Goal: Check status: Check status

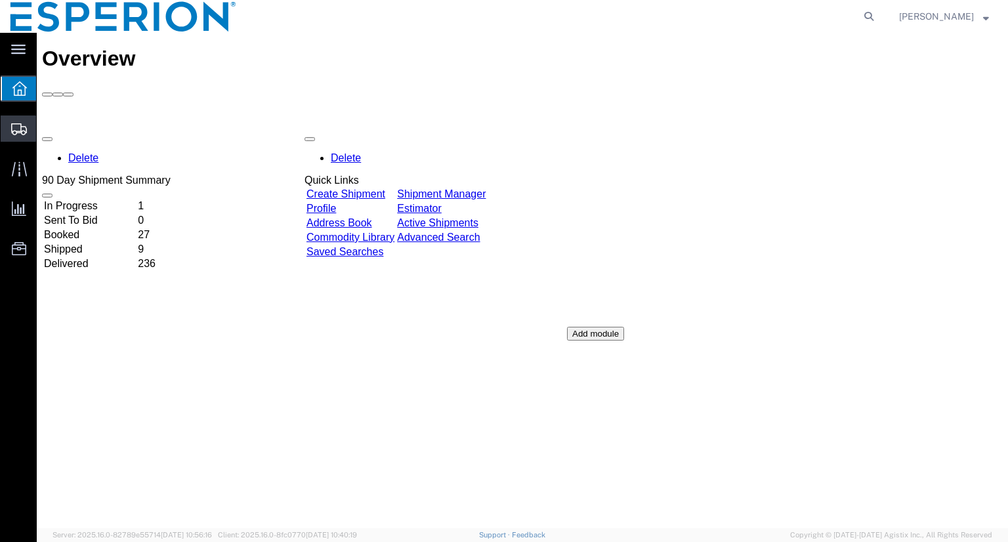
click at [0, 0] on span "Shipment Manager" at bounding box center [0, 0] width 0 height 0
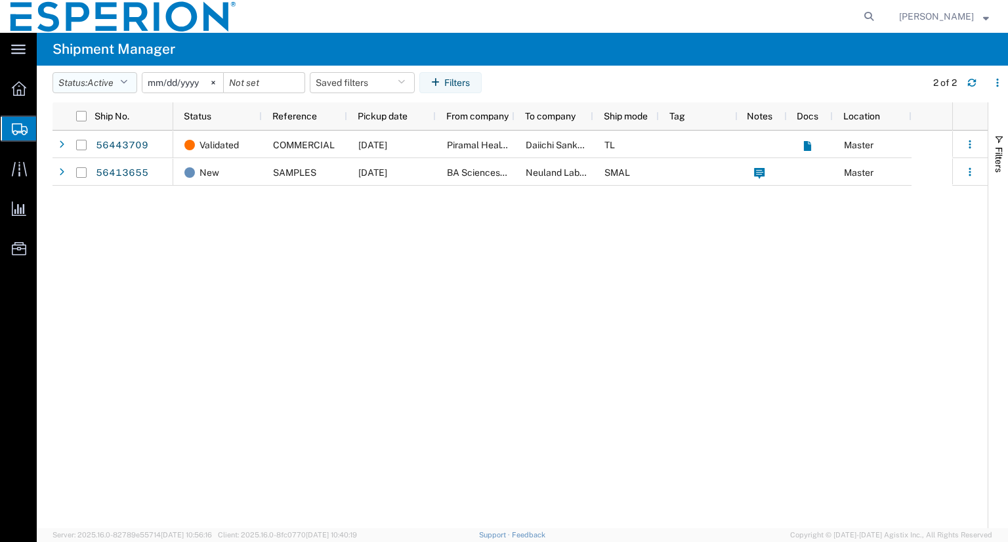
click at [129, 87] on button "Status: Active" at bounding box center [94, 82] width 85 height 21
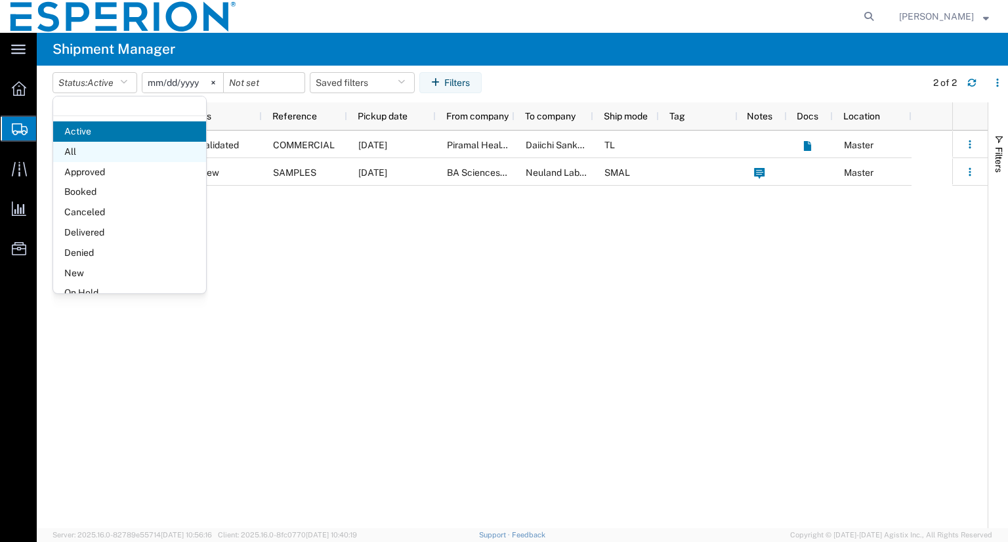
click at [92, 146] on span "All" at bounding box center [129, 152] width 153 height 20
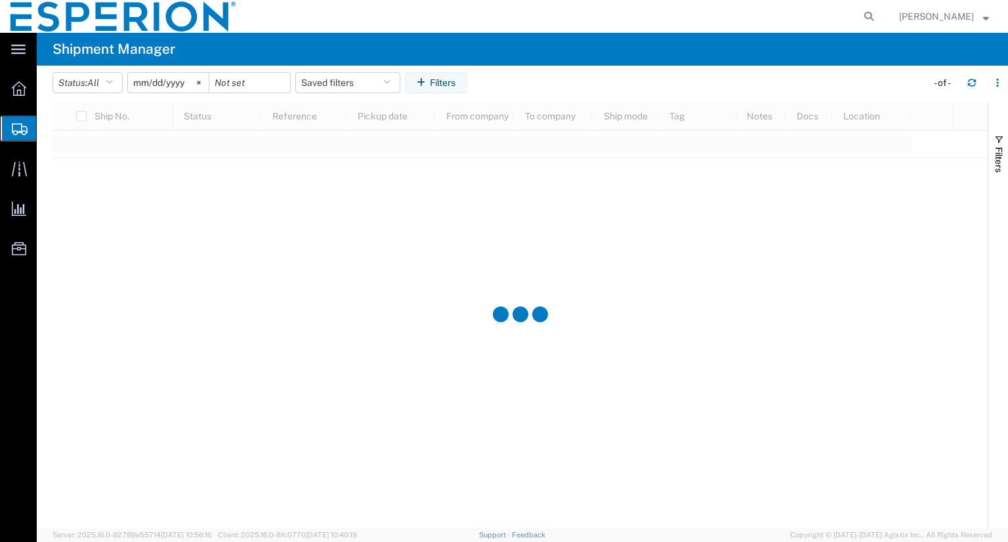
click at [148, 89] on input "[DATE]" at bounding box center [168, 83] width 81 height 20
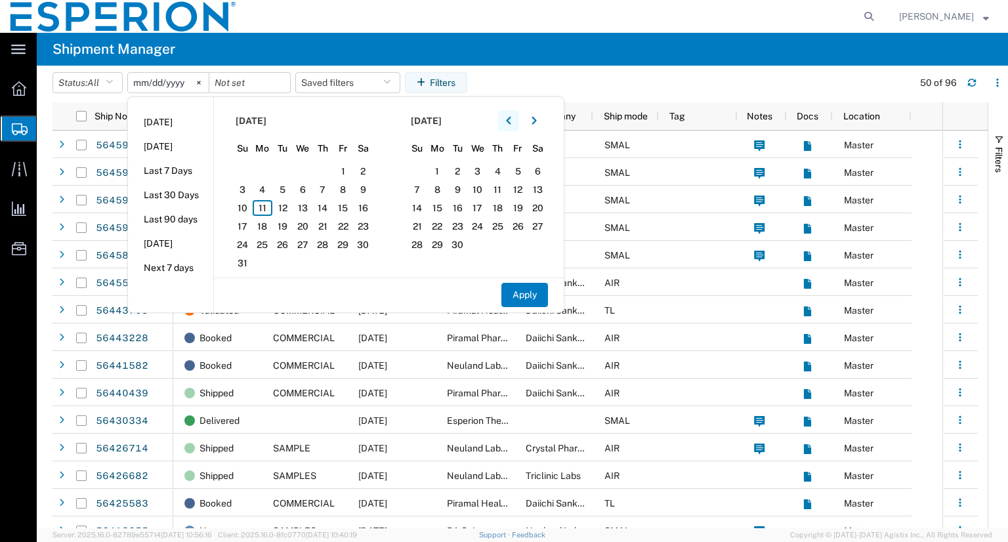
click at [515, 115] on button "button" at bounding box center [508, 120] width 21 height 21
click at [244, 174] on span "1" at bounding box center [242, 171] width 20 height 16
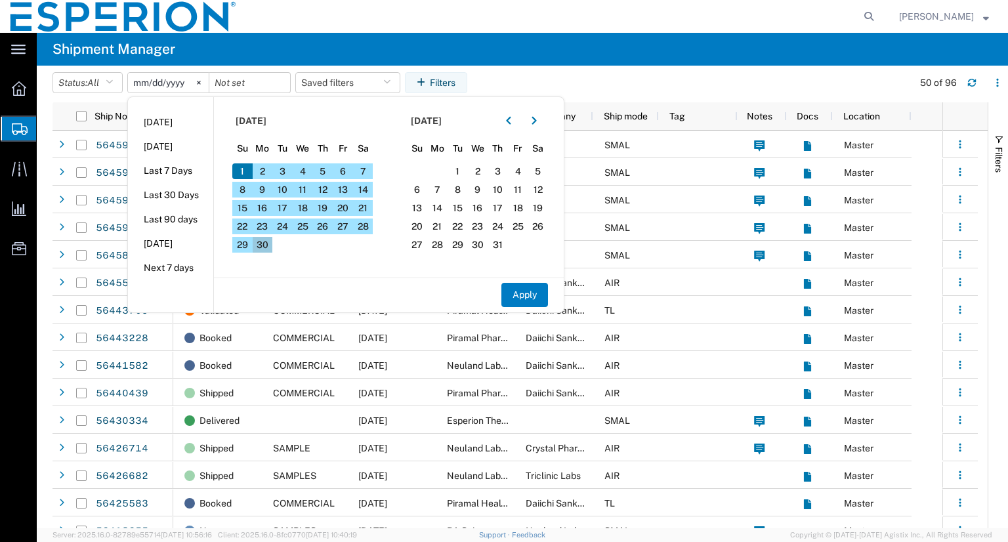
click at [260, 239] on span "30" at bounding box center [263, 245] width 20 height 16
click at [532, 291] on button "Apply" at bounding box center [524, 295] width 47 height 24
type input "[DATE]"
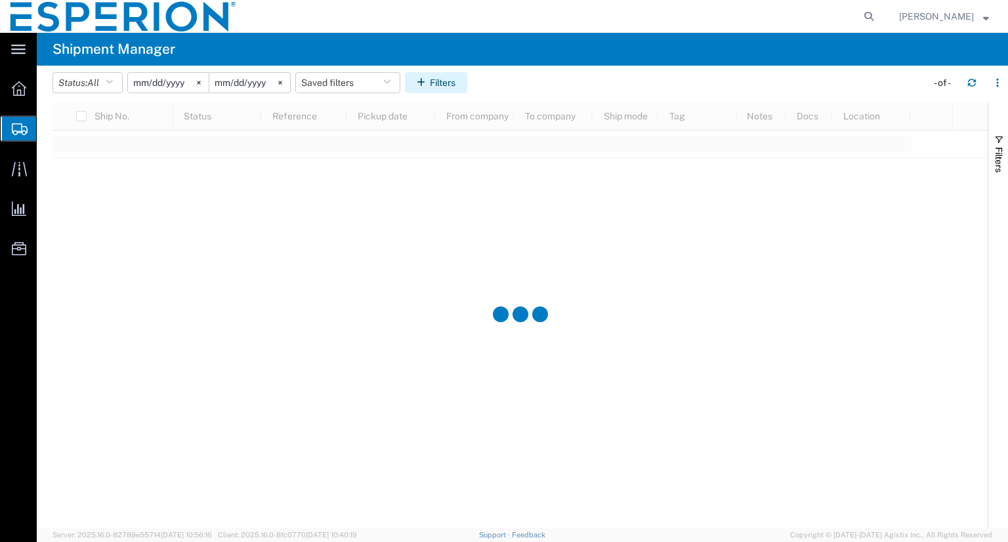
click at [428, 80] on icon "button" at bounding box center [423, 82] width 13 height 9
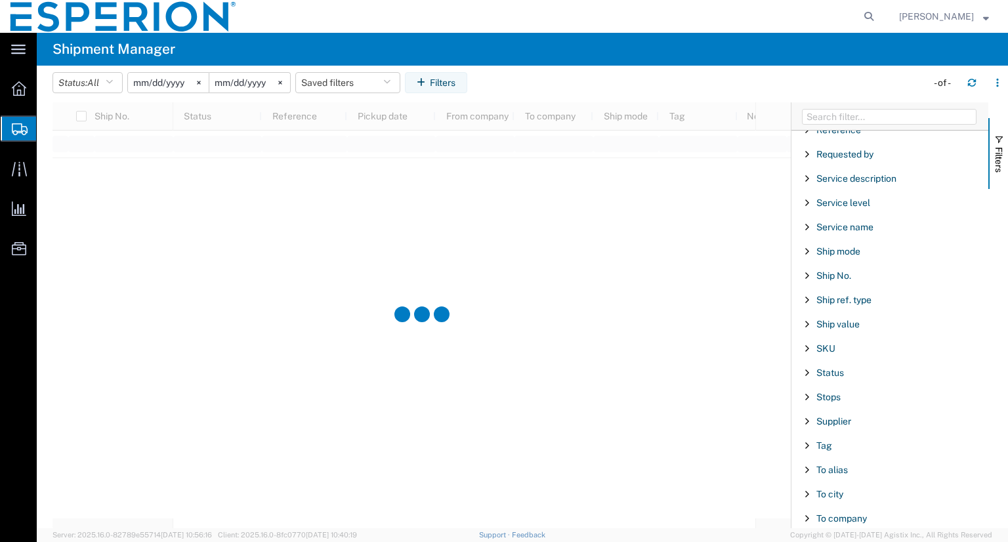
scroll to position [1196, 0]
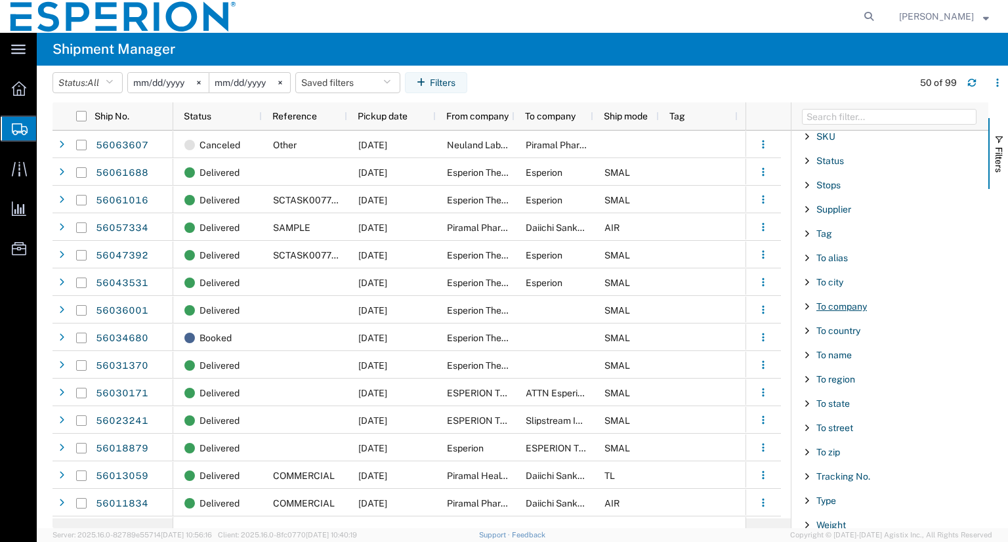
click at [840, 301] on span "To company" at bounding box center [841, 306] width 51 height 10
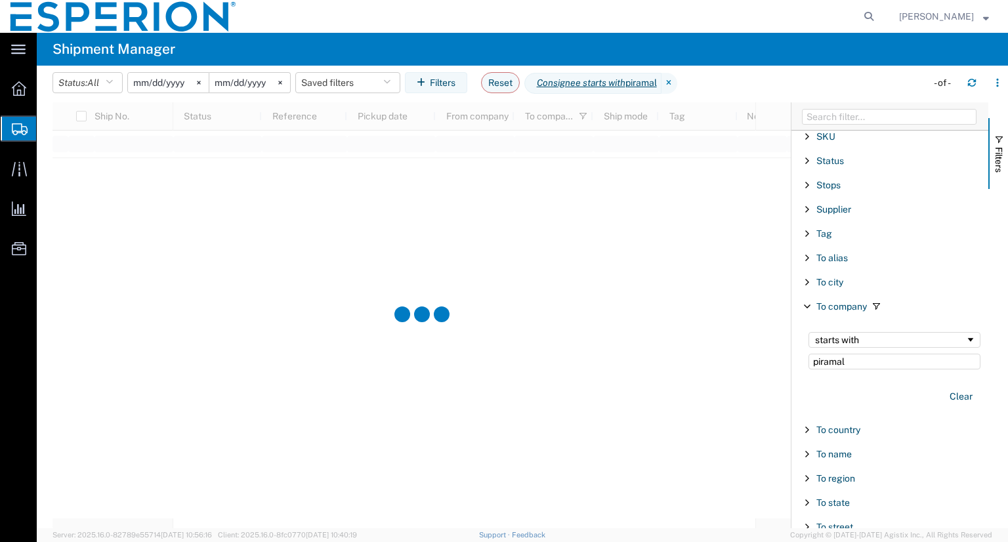
click at [806, 425] on span "Filter List 66 Filters" at bounding box center [807, 430] width 10 height 10
click at [884, 493] on input "Filter List 66 Filters" at bounding box center [894, 497] width 172 height 21
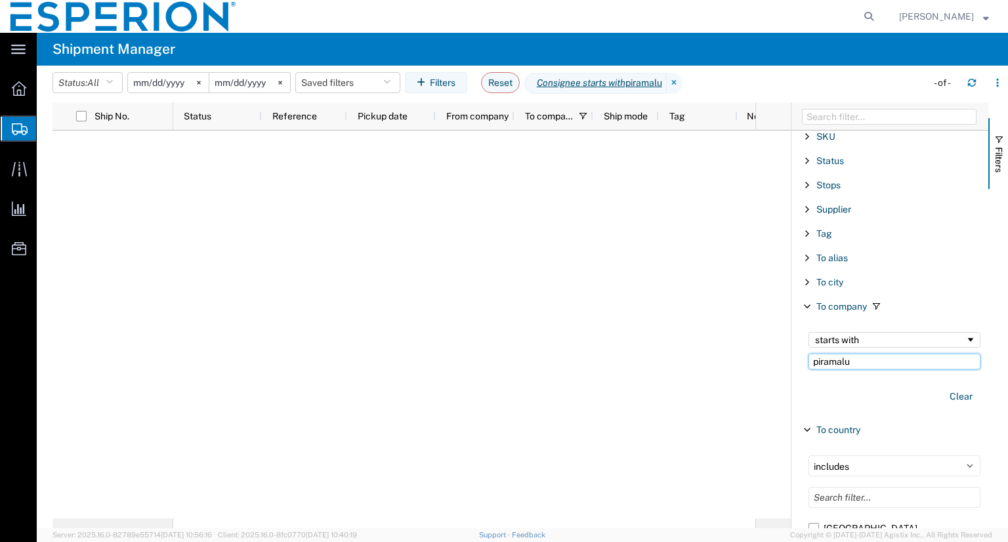
type input "piramal"
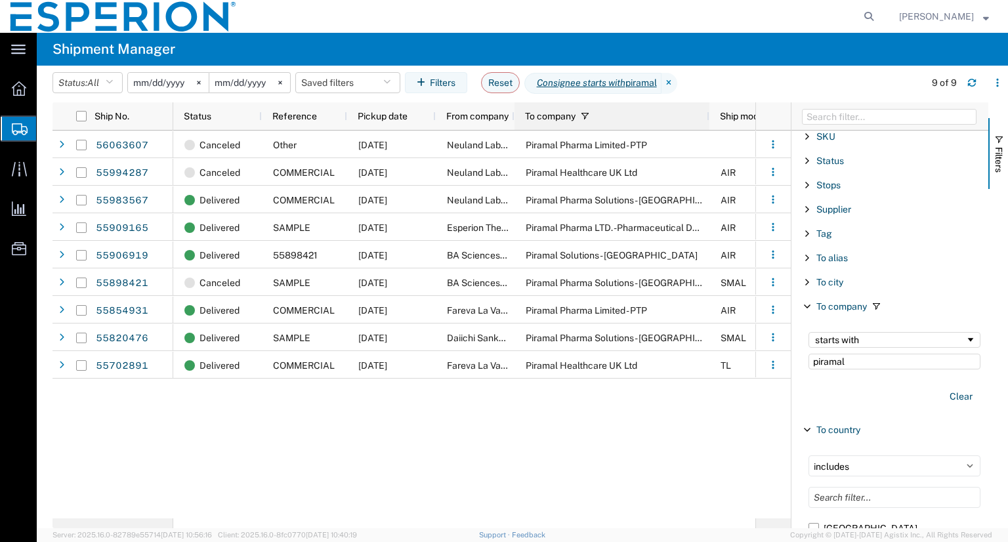
drag, startPoint x: 592, startPoint y: 108, endPoint x: 708, endPoint y: 106, distance: 116.2
click at [708, 106] on div at bounding box center [708, 116] width 5 height 28
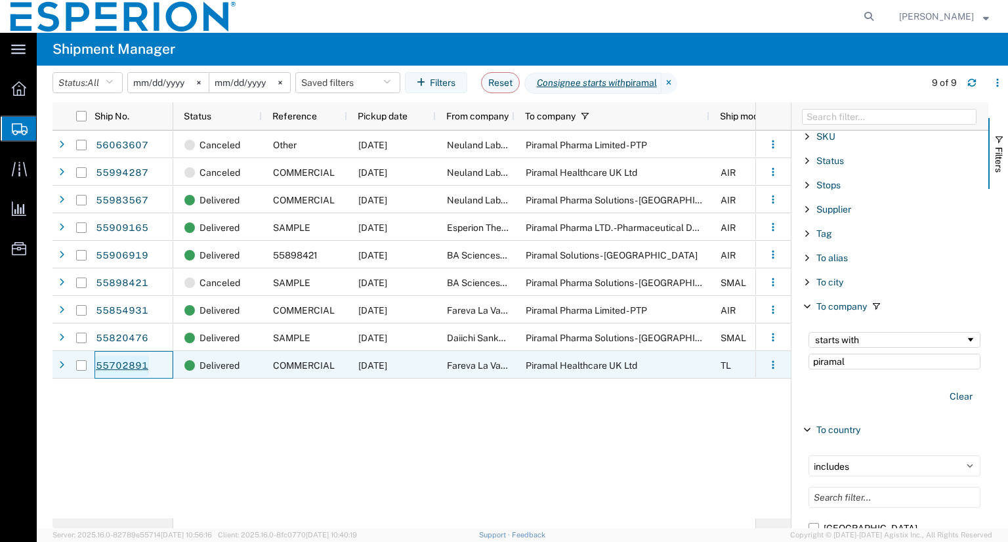
click at [122, 364] on link "55702891" at bounding box center [122, 366] width 54 height 21
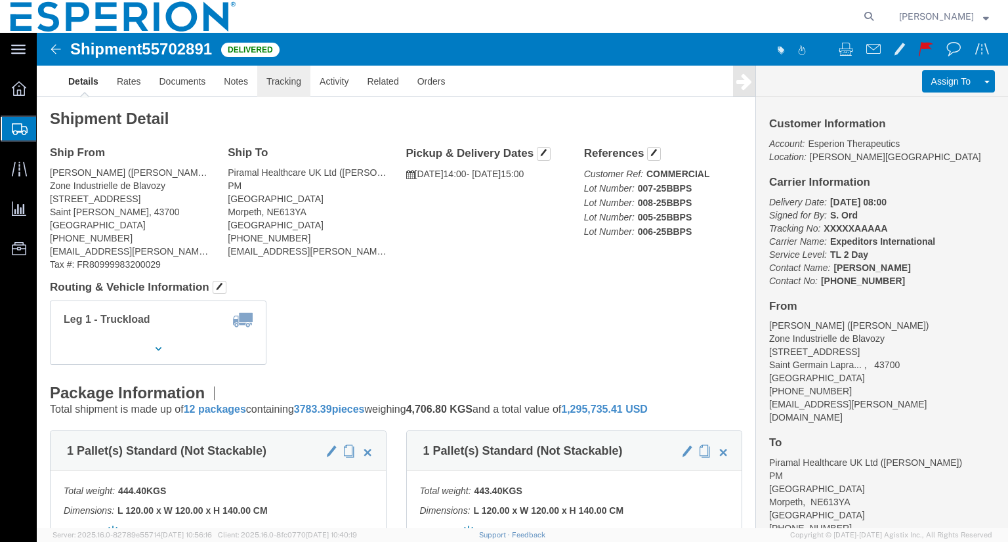
click link "Tracking"
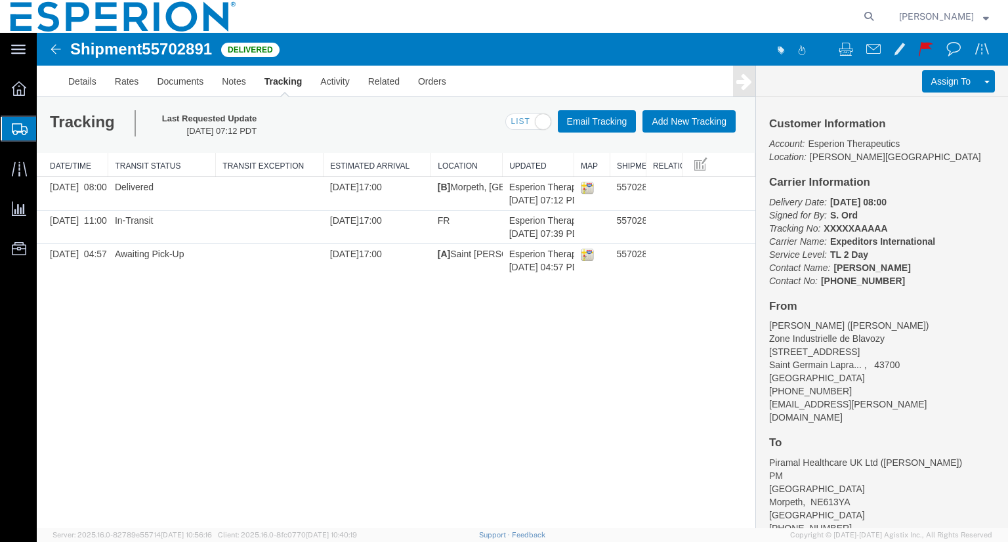
click at [53, 48] on img at bounding box center [56, 49] width 16 height 16
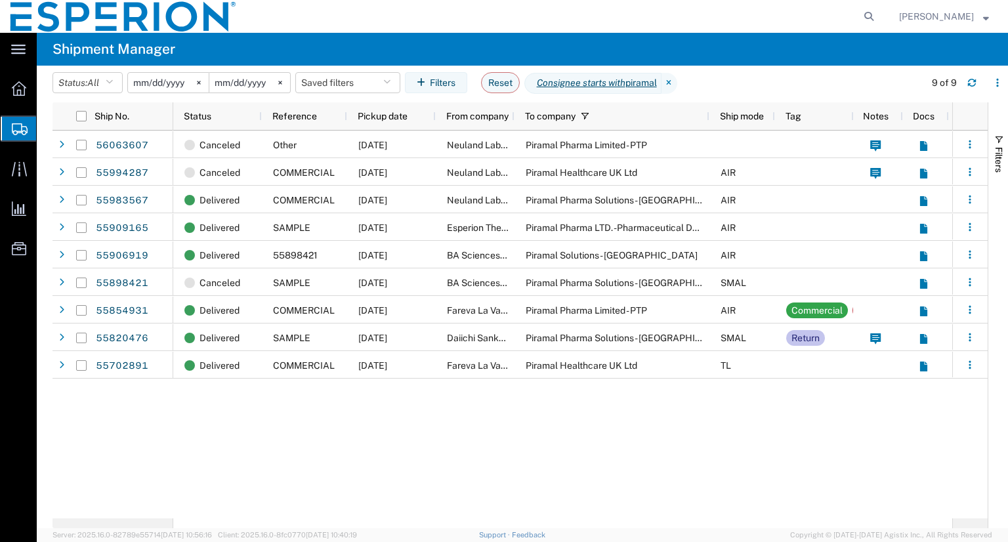
click at [188, 81] on input "[DATE]" at bounding box center [168, 83] width 81 height 20
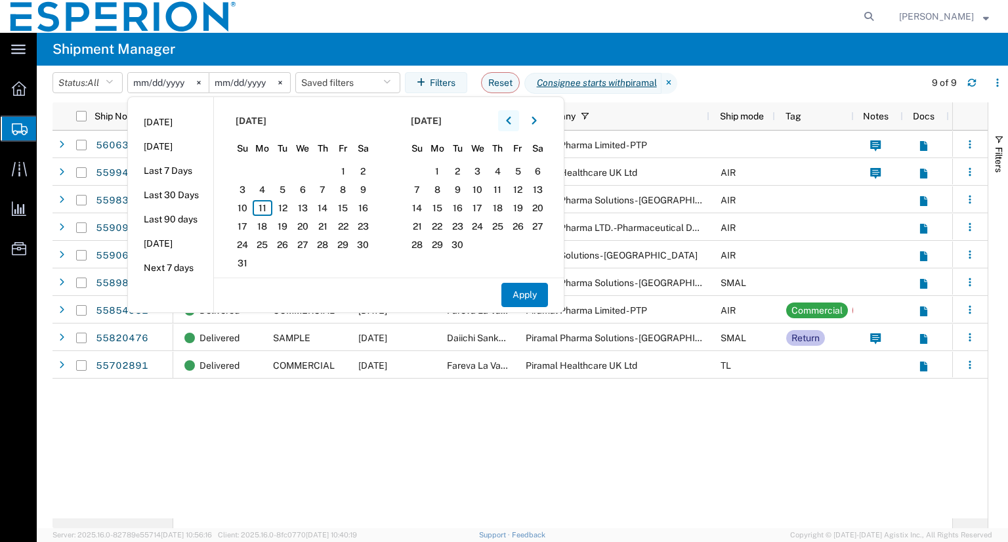
click at [511, 121] on icon "button" at bounding box center [508, 120] width 5 height 9
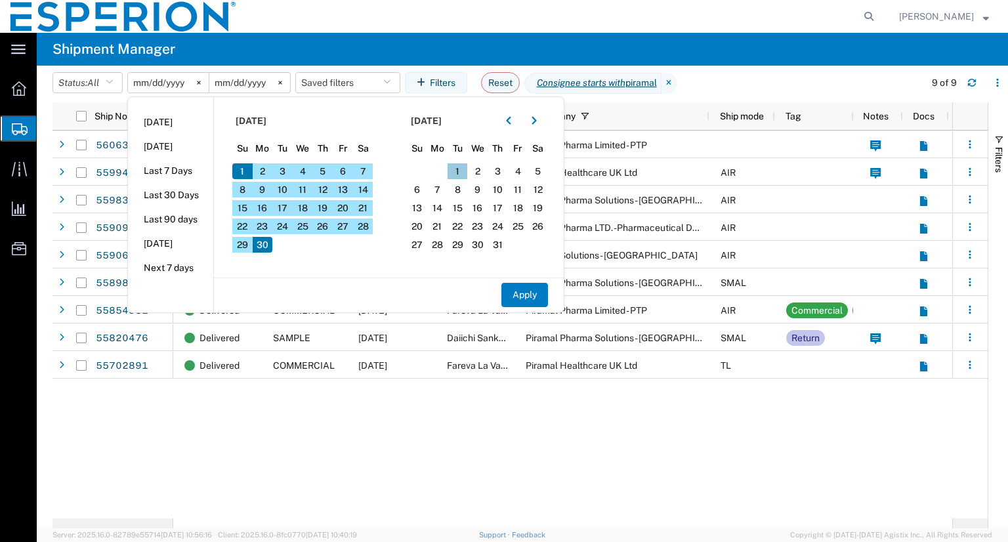
click at [459, 168] on span "1" at bounding box center [457, 171] width 20 height 16
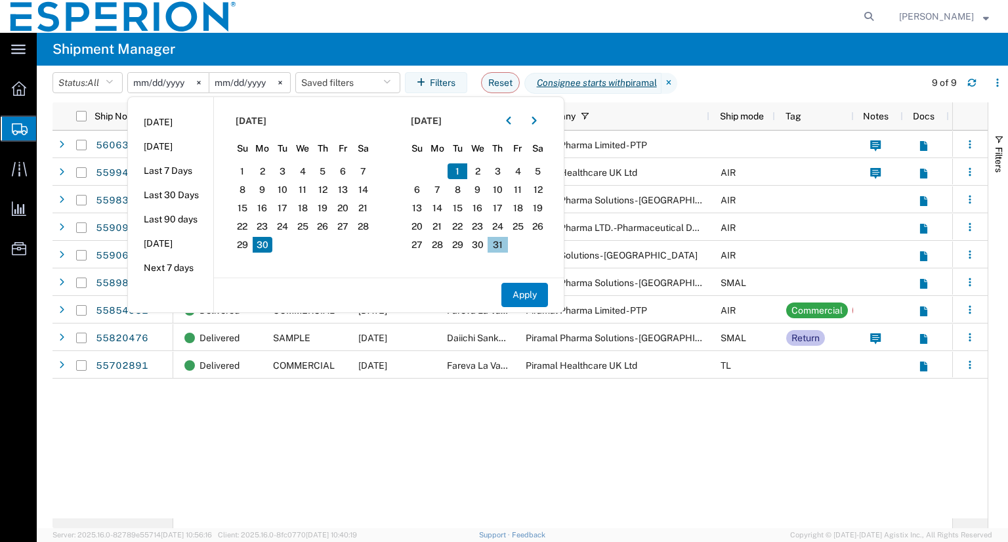
click at [497, 241] on span "31" at bounding box center [498, 245] width 20 height 16
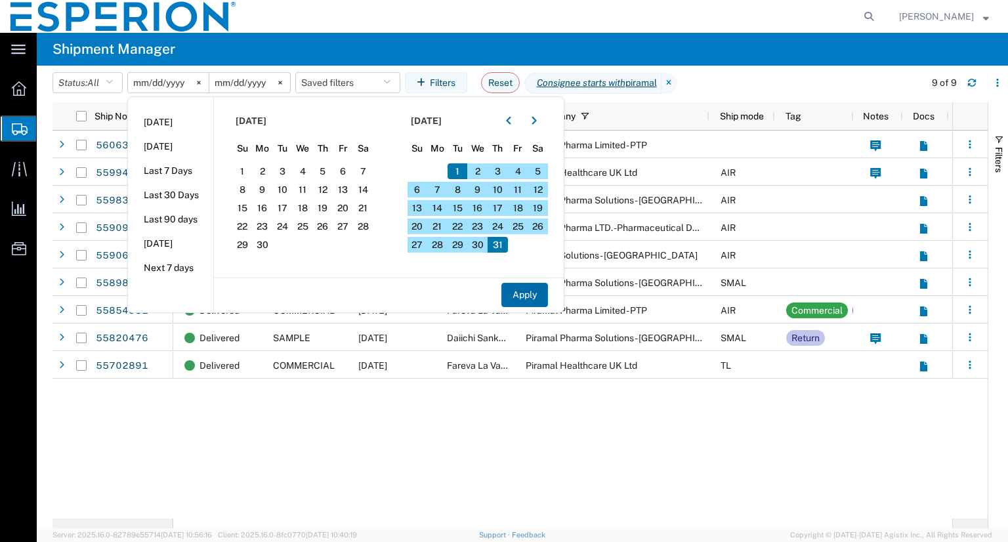
click at [525, 295] on button "Apply" at bounding box center [524, 295] width 47 height 24
type input "[DATE]"
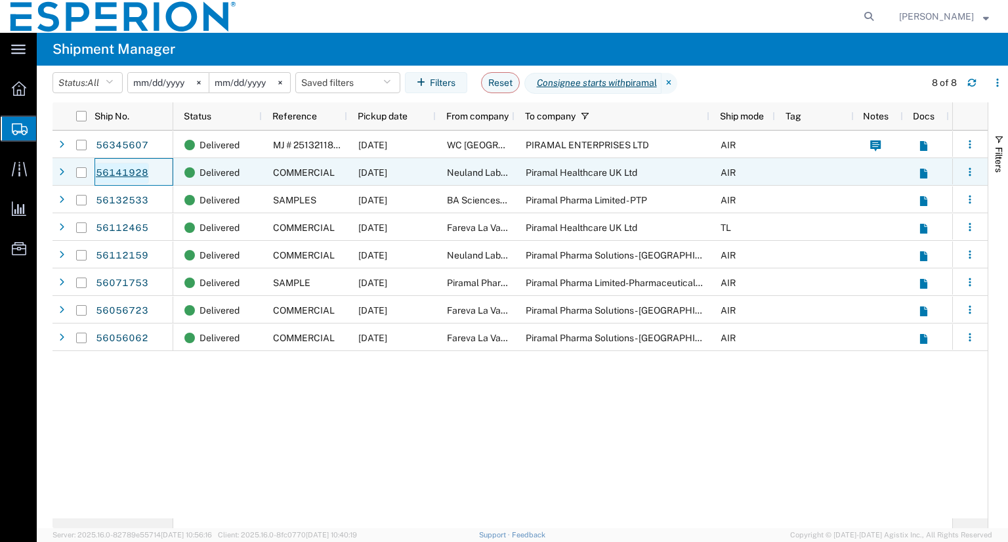
click at [125, 173] on link "56141928" at bounding box center [122, 173] width 54 height 21
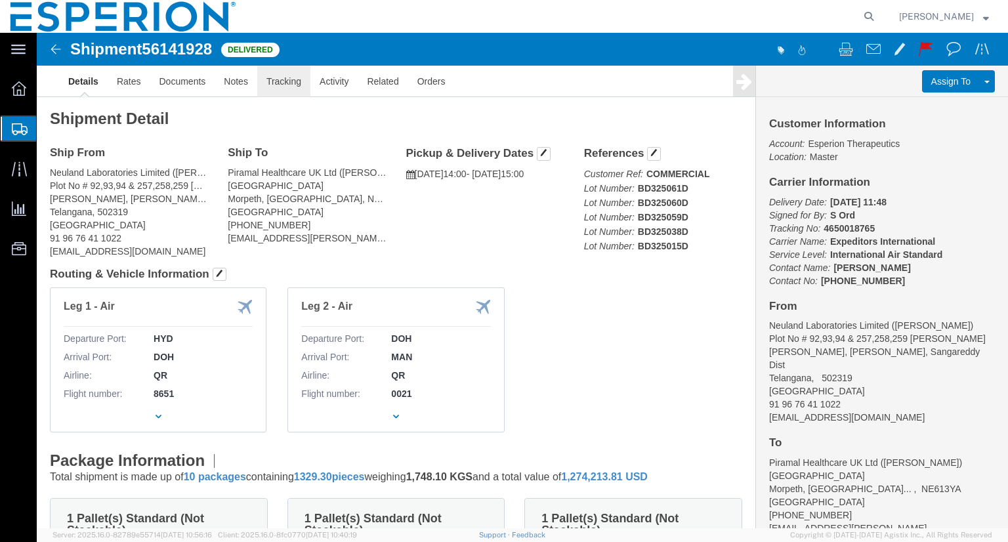
click link "Tracking"
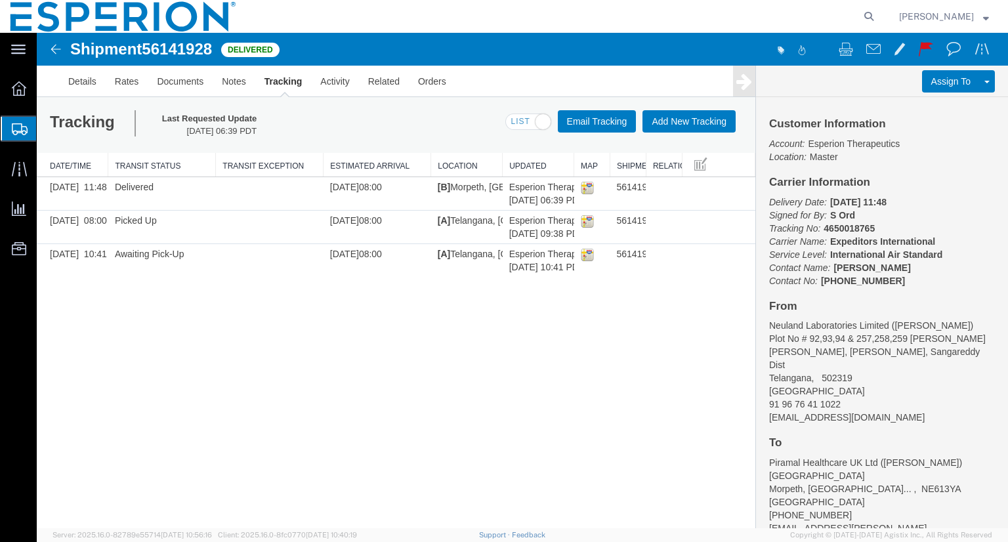
click at [55, 54] on img at bounding box center [56, 49] width 16 height 16
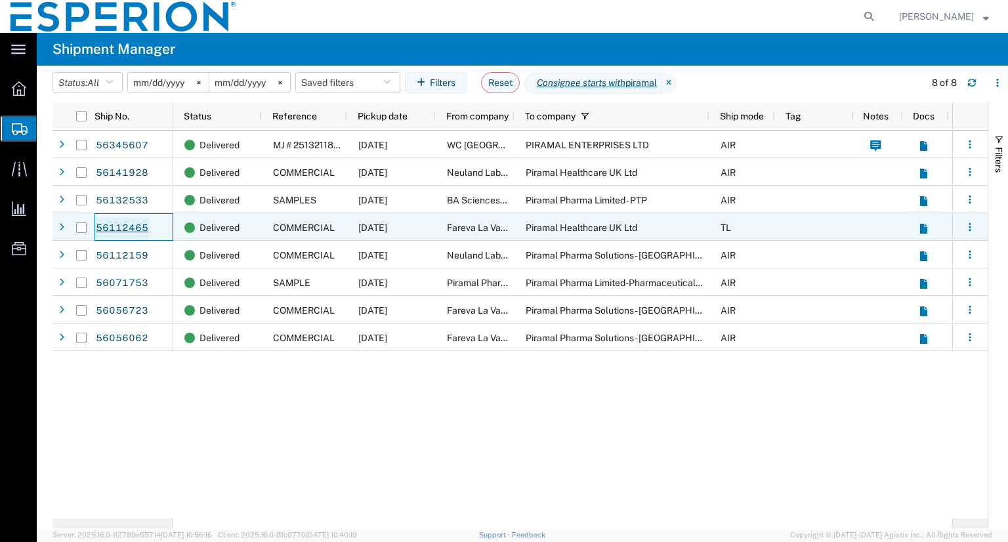
click at [131, 225] on link "56112465" at bounding box center [122, 228] width 54 height 21
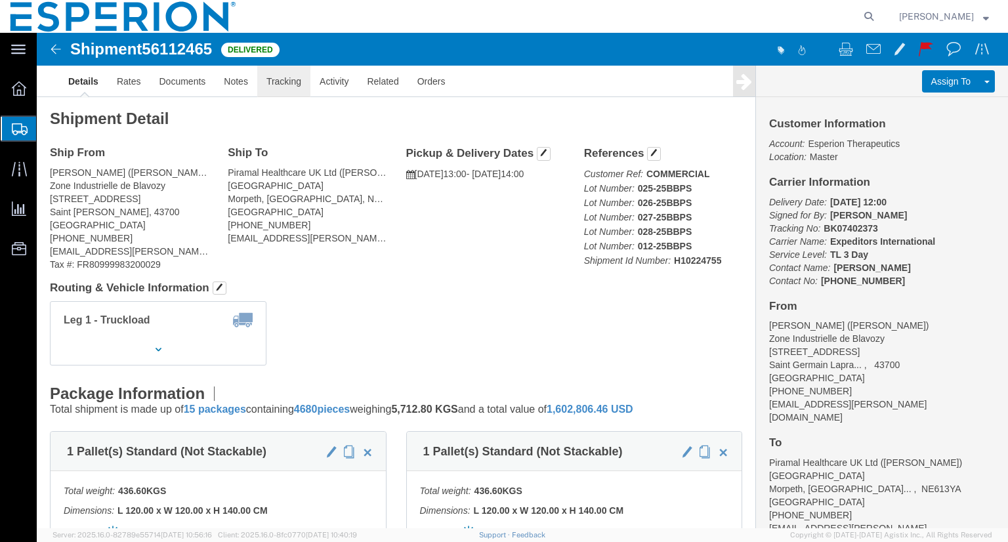
click link "Tracking"
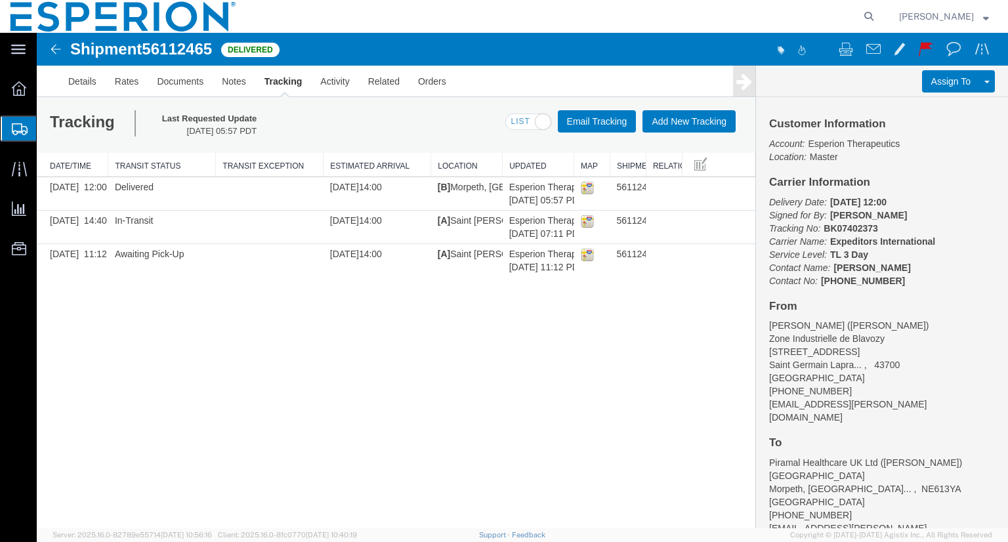
click at [51, 50] on img at bounding box center [56, 49] width 16 height 16
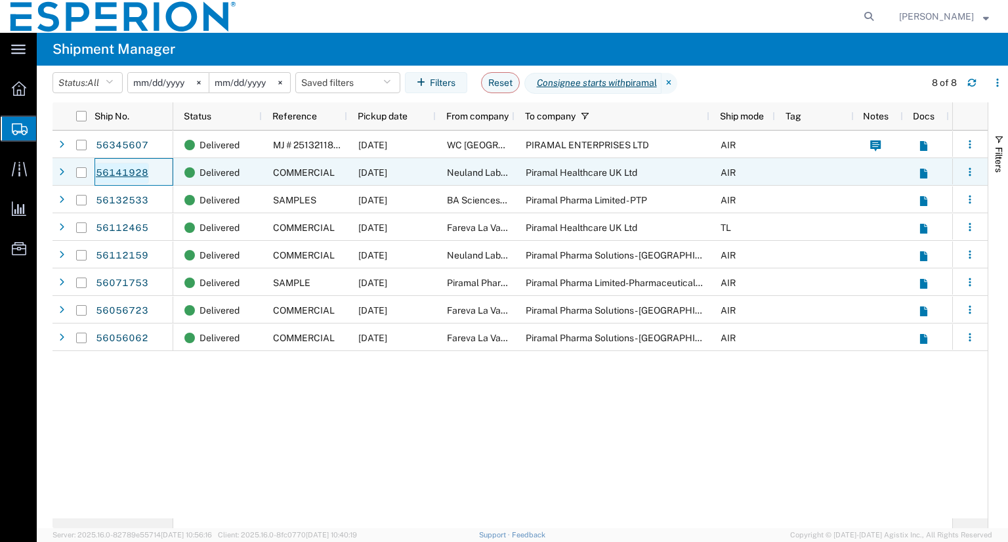
click at [131, 171] on link "56141928" at bounding box center [122, 173] width 54 height 21
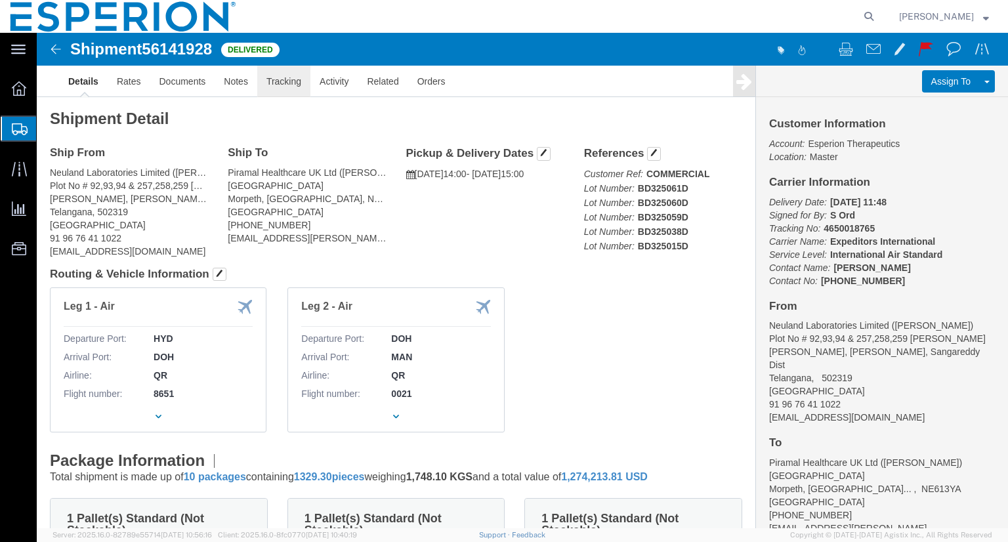
click link "Tracking"
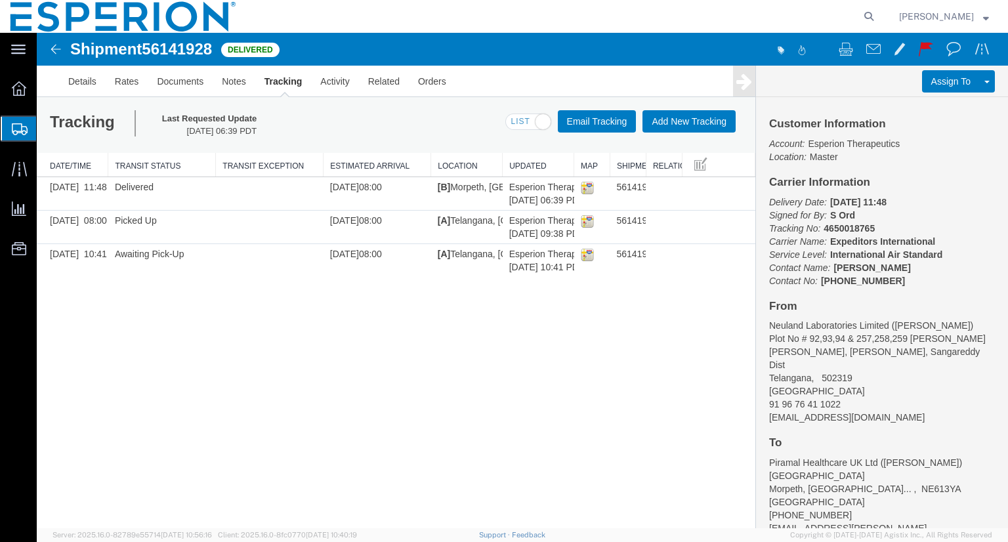
click at [52, 52] on img at bounding box center [56, 49] width 16 height 16
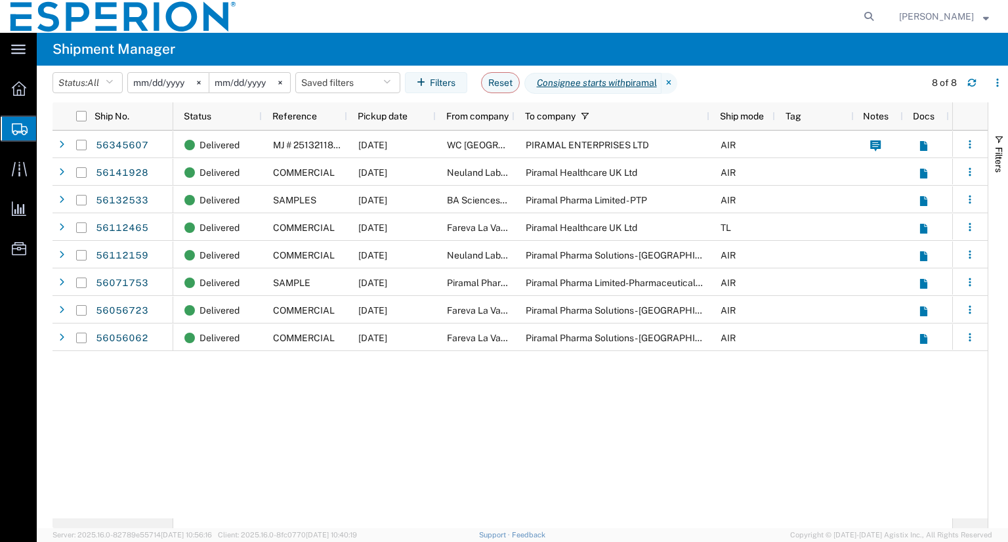
click at [163, 81] on input "[DATE]" at bounding box center [168, 83] width 81 height 20
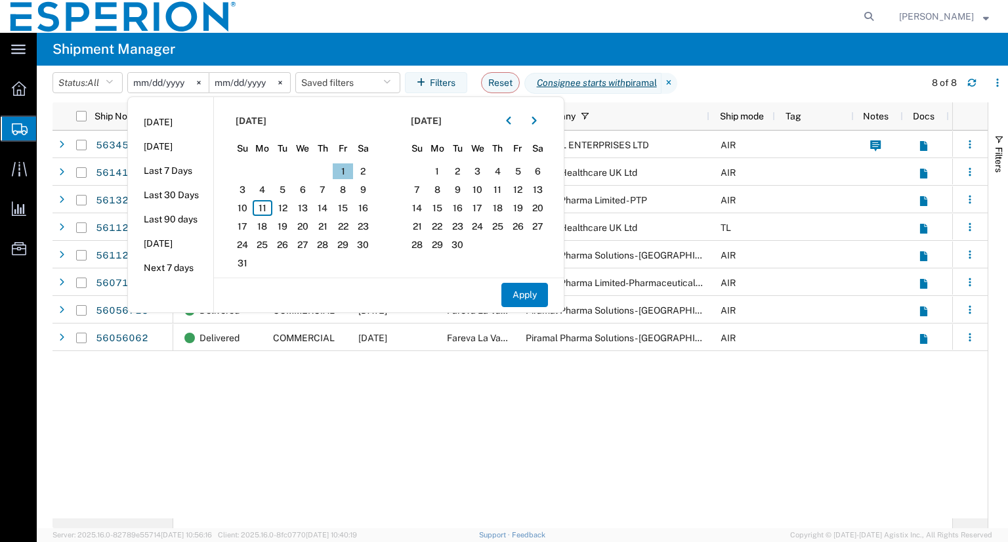
click at [344, 171] on span "1" at bounding box center [343, 171] width 20 height 16
click at [247, 260] on span "31" at bounding box center [242, 263] width 20 height 16
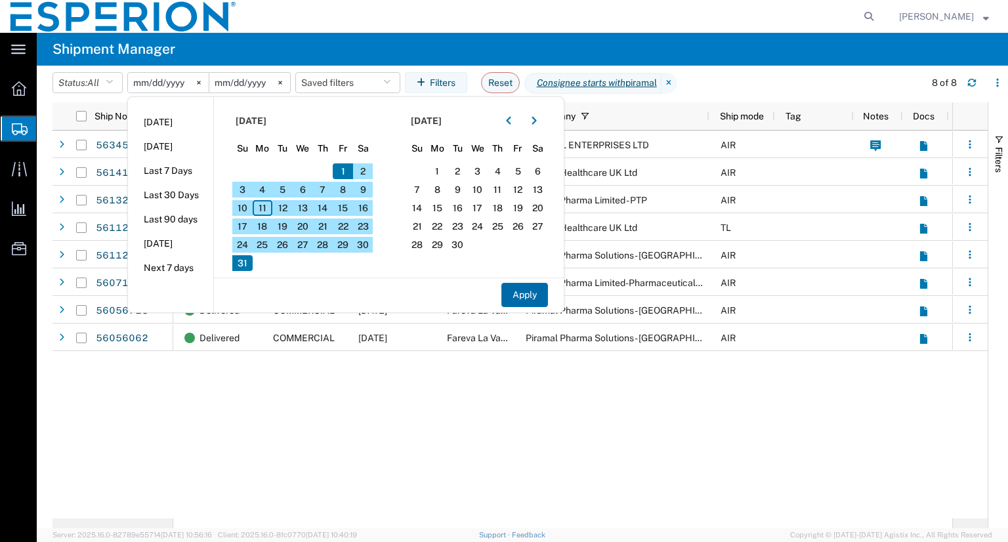
click at [527, 297] on button "Apply" at bounding box center [524, 295] width 47 height 24
type input "[DATE]"
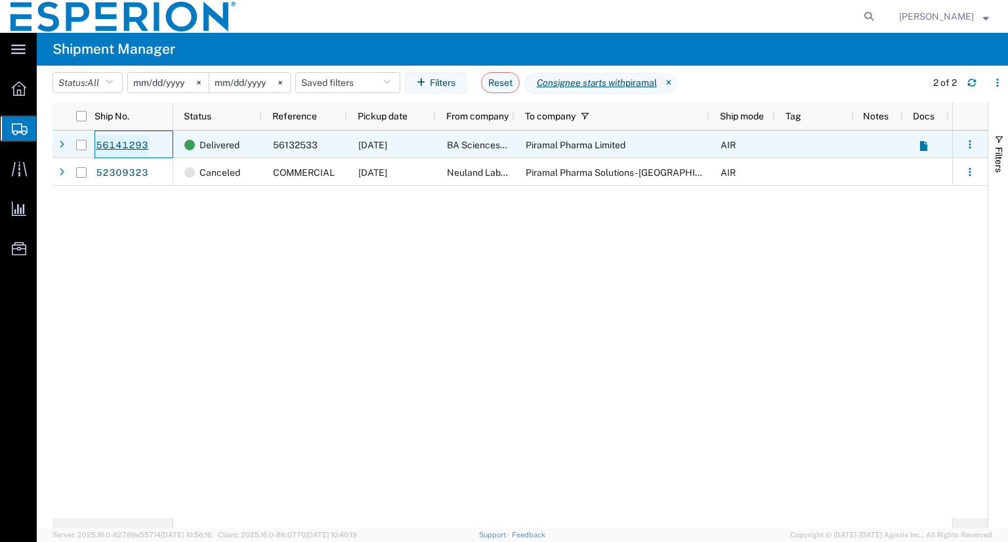
click at [115, 144] on link "56141293" at bounding box center [122, 145] width 54 height 21
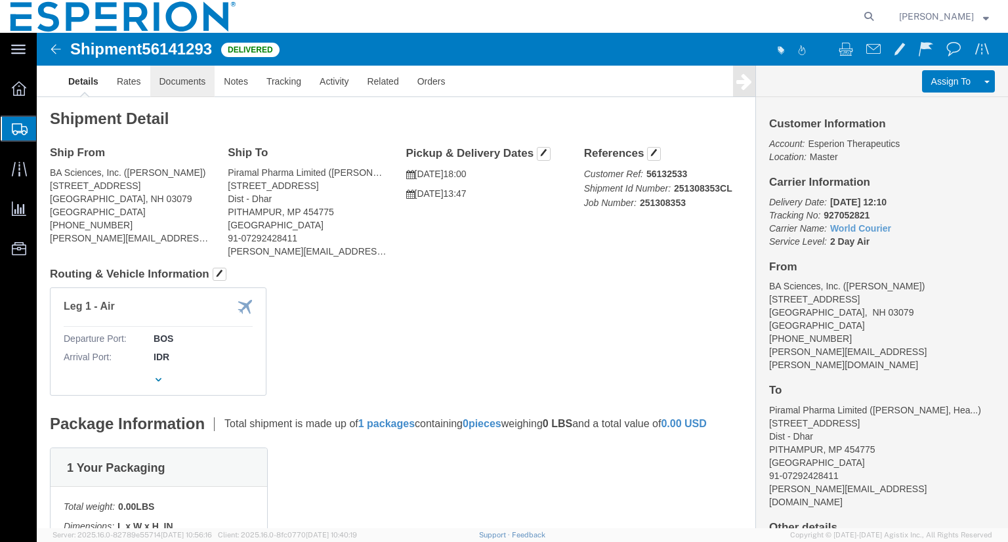
click link "Documents"
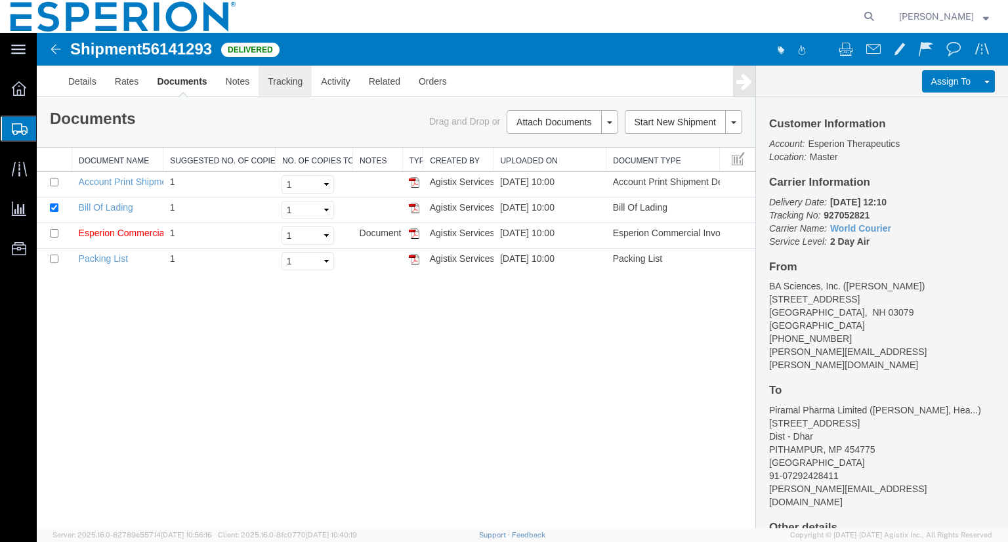
click at [299, 86] on link "Tracking" at bounding box center [285, 81] width 53 height 31
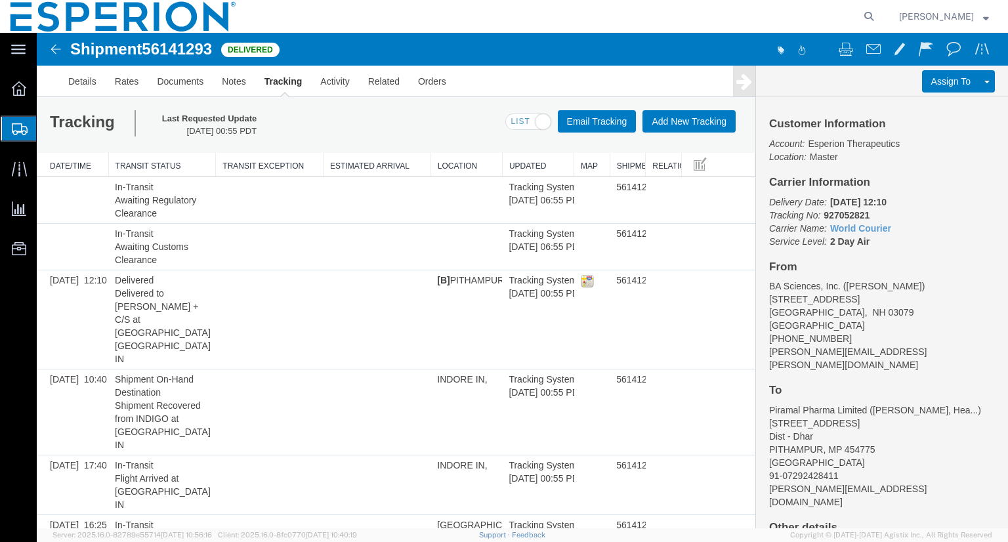
click at [52, 51] on img at bounding box center [56, 49] width 16 height 16
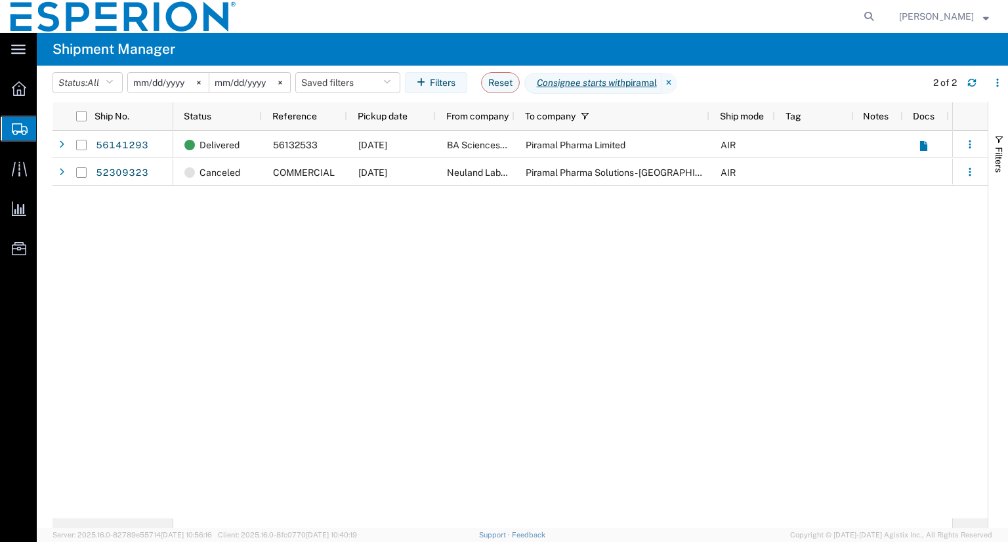
click at [716, 356] on div "Delivered 56132533 [DATE] BA Sciences, Inc. Piramal Pharma Limited AIR Master C…" at bounding box center [562, 325] width 779 height 388
click at [190, 85] on input "[DATE]" at bounding box center [168, 83] width 81 height 20
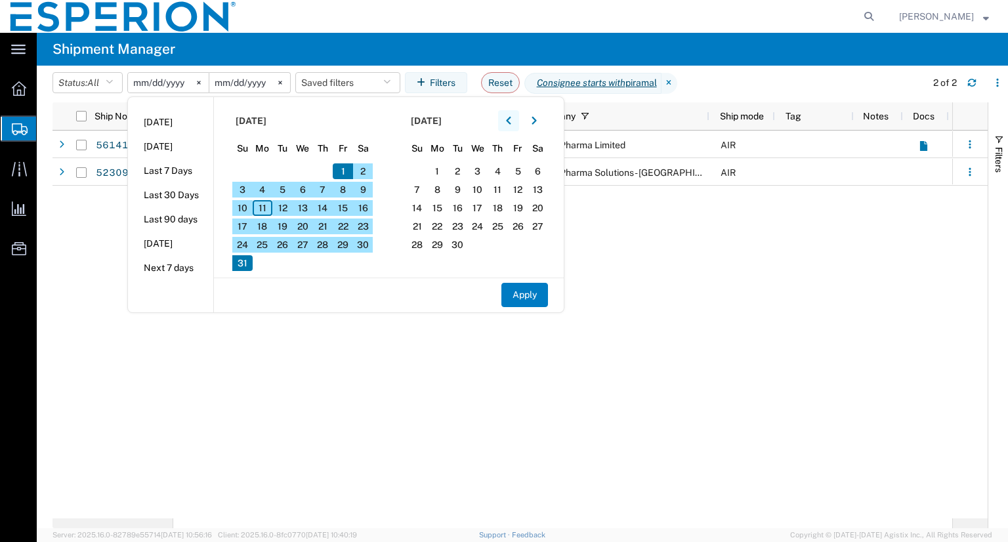
click at [511, 123] on icon "button" at bounding box center [508, 120] width 5 height 9
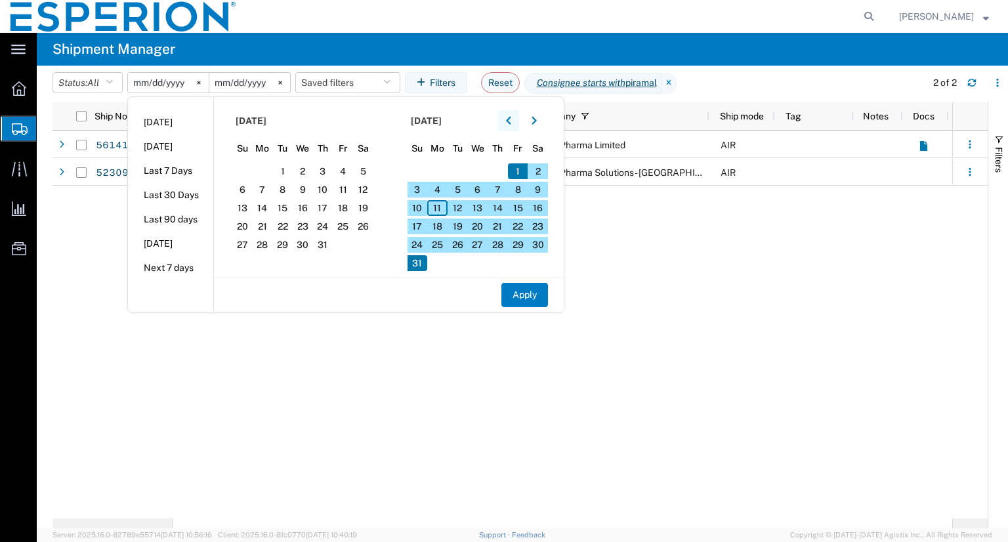
click at [511, 123] on icon "button" at bounding box center [508, 120] width 5 height 9
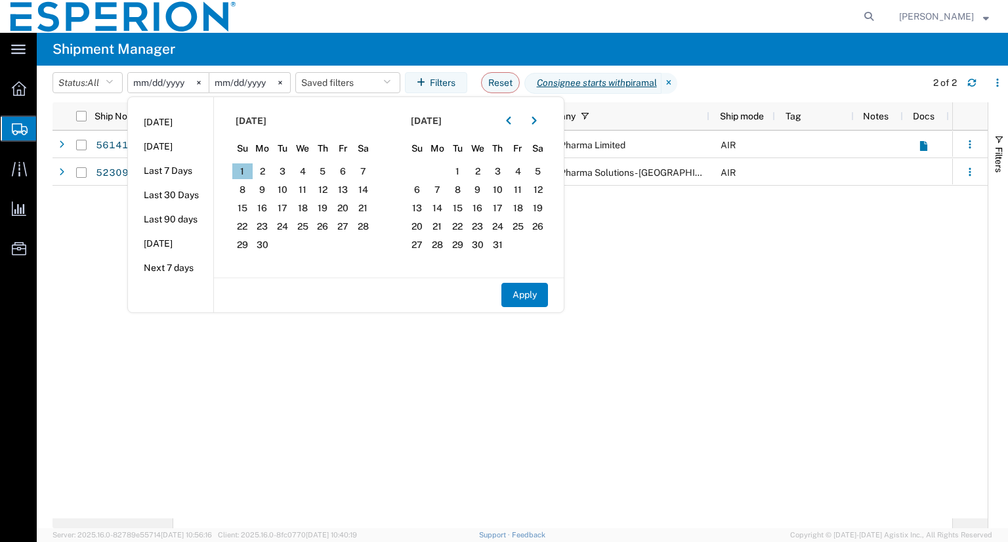
click at [252, 170] on span "1" at bounding box center [242, 171] width 20 height 16
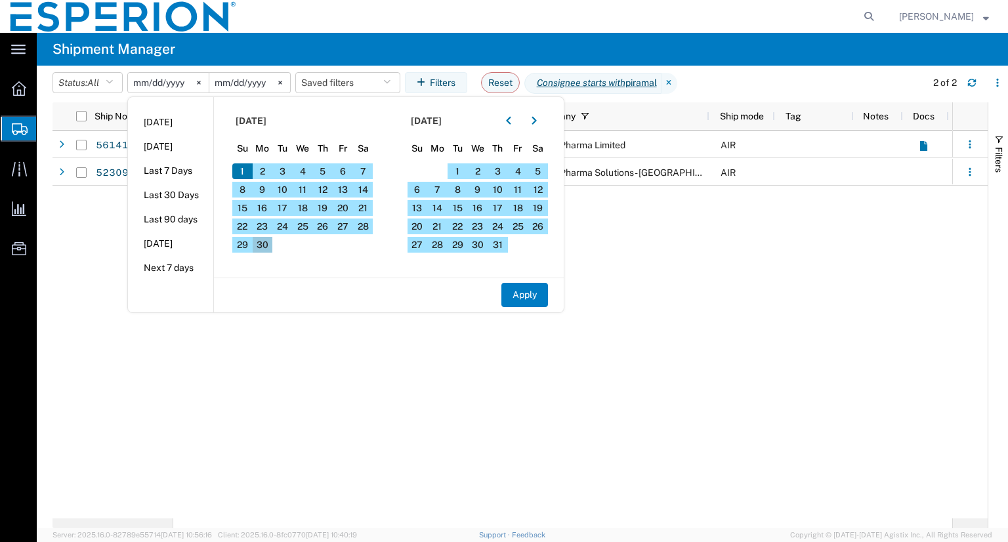
click at [272, 238] on span "30" at bounding box center [263, 245] width 20 height 16
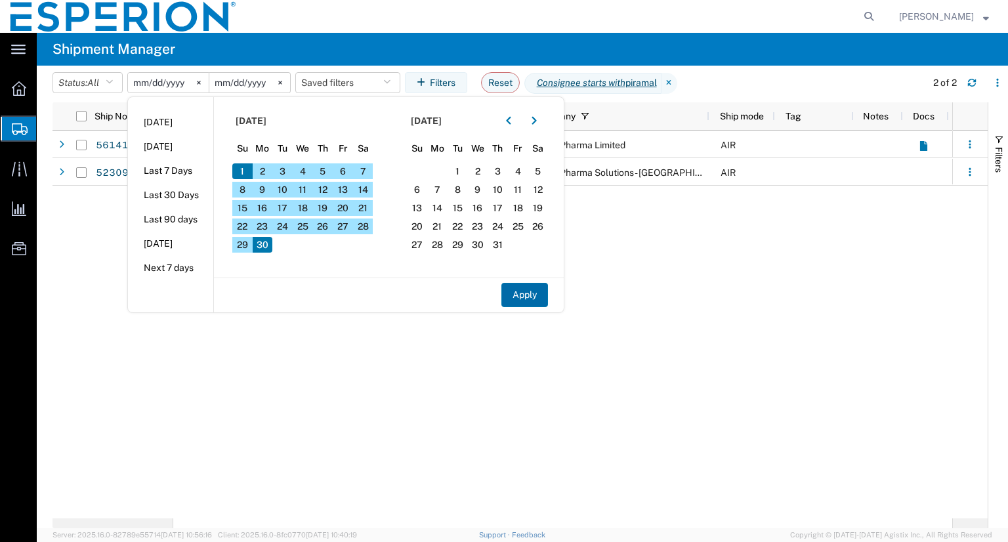
click at [530, 298] on button "Apply" at bounding box center [524, 295] width 47 height 24
type input "[DATE]"
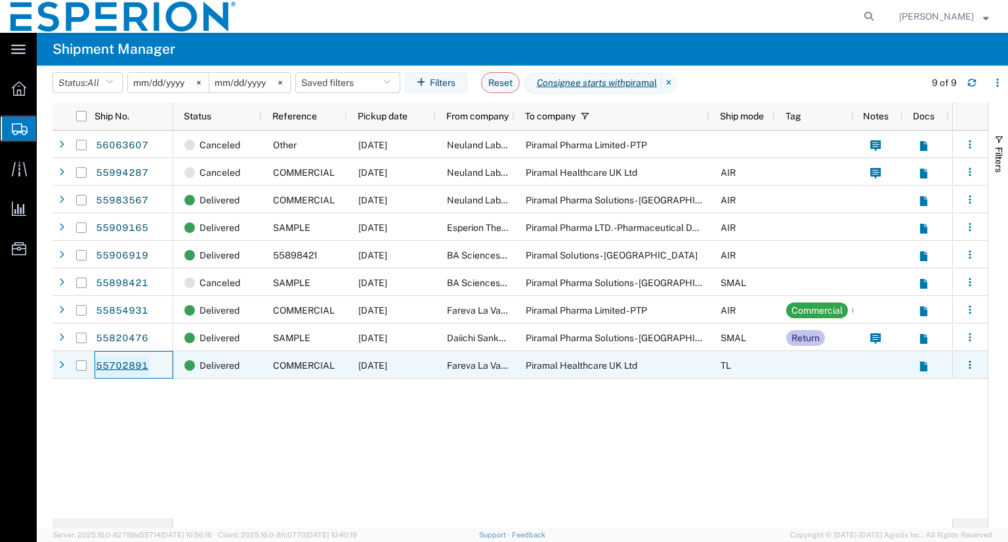
click at [118, 369] on link "55702891" at bounding box center [122, 366] width 54 height 21
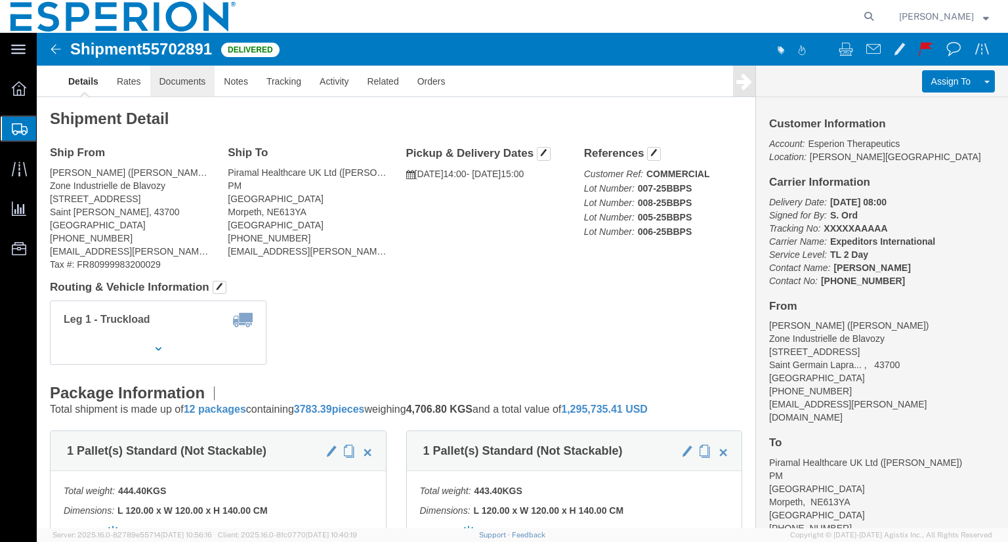
click link "Documents"
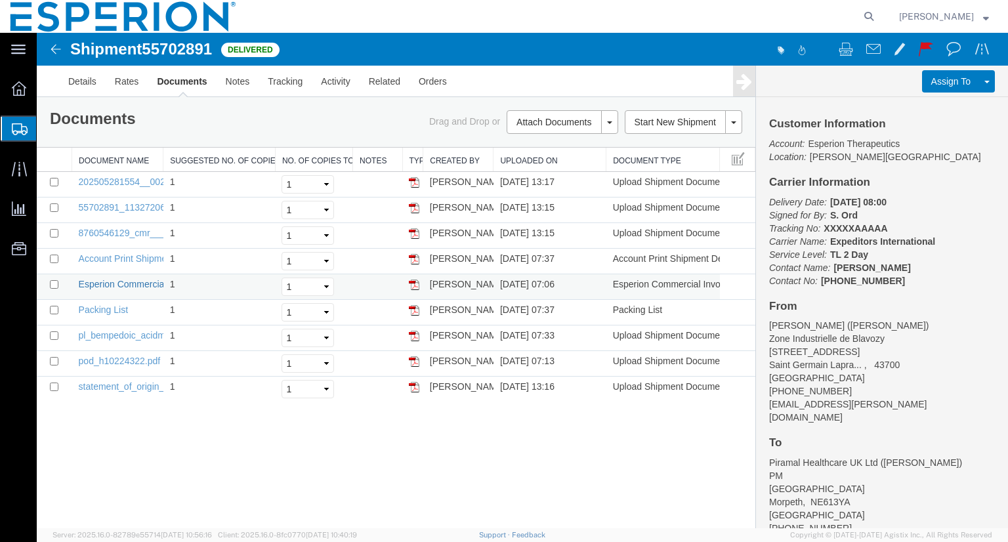
click at [110, 280] on link "Esperion Commercial Invoice" at bounding box center [138, 284] width 119 height 10
click at [121, 282] on link "Esperion Commercial Invoice" at bounding box center [138, 284] width 119 height 10
